Goal: Task Accomplishment & Management: Manage account settings

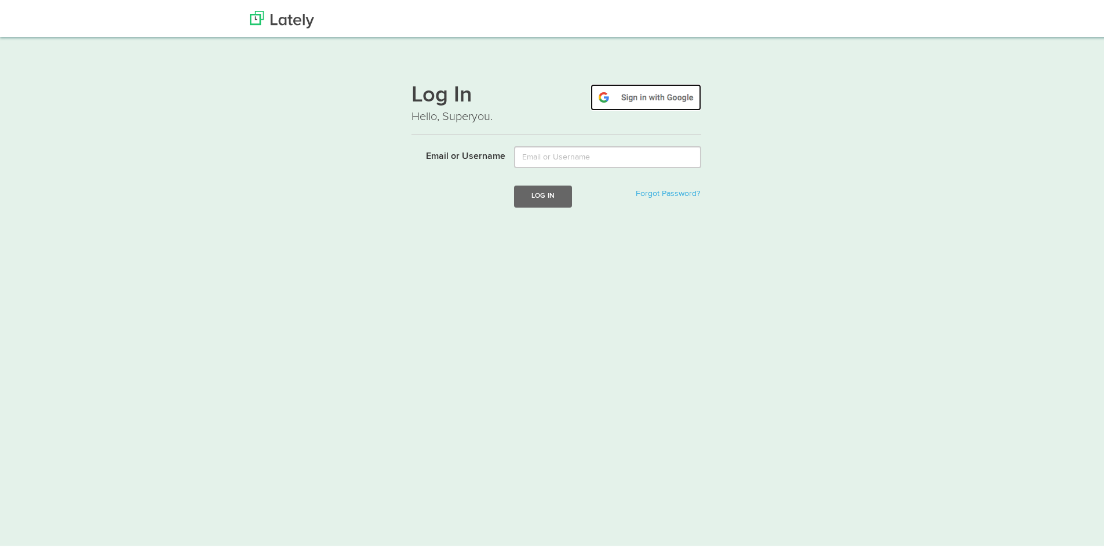
click at [636, 94] on img at bounding box center [645, 95] width 111 height 27
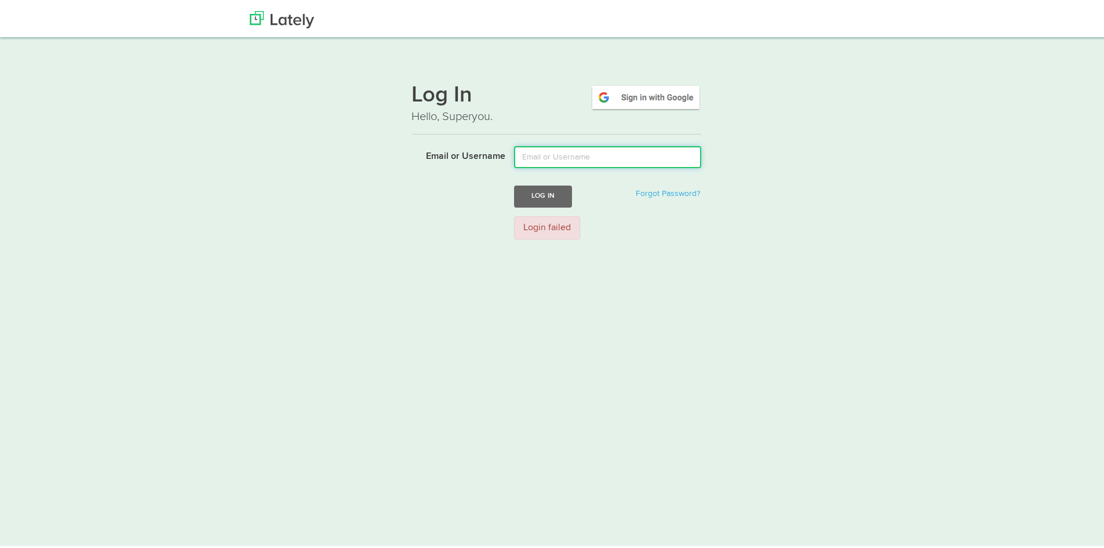
click at [586, 163] on input "Email or Username" at bounding box center [607, 155] width 187 height 22
type input "[EMAIL_ADDRESS][DOMAIN_NAME]"
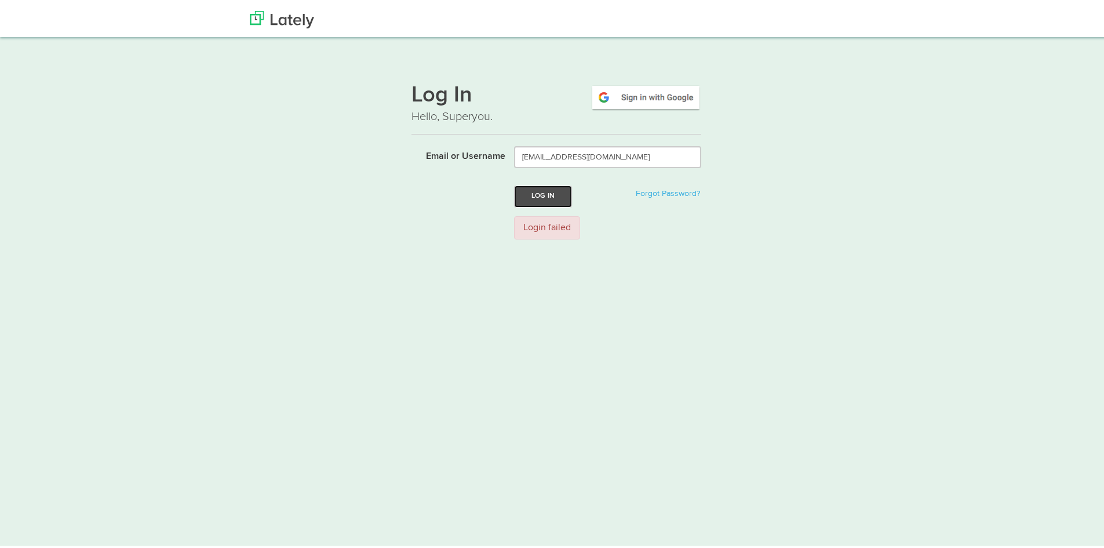
click at [538, 192] on button "Log In" at bounding box center [543, 193] width 58 height 21
click at [287, 20] on img at bounding box center [282, 17] width 64 height 17
